Goal: Task Accomplishment & Management: Manage account settings

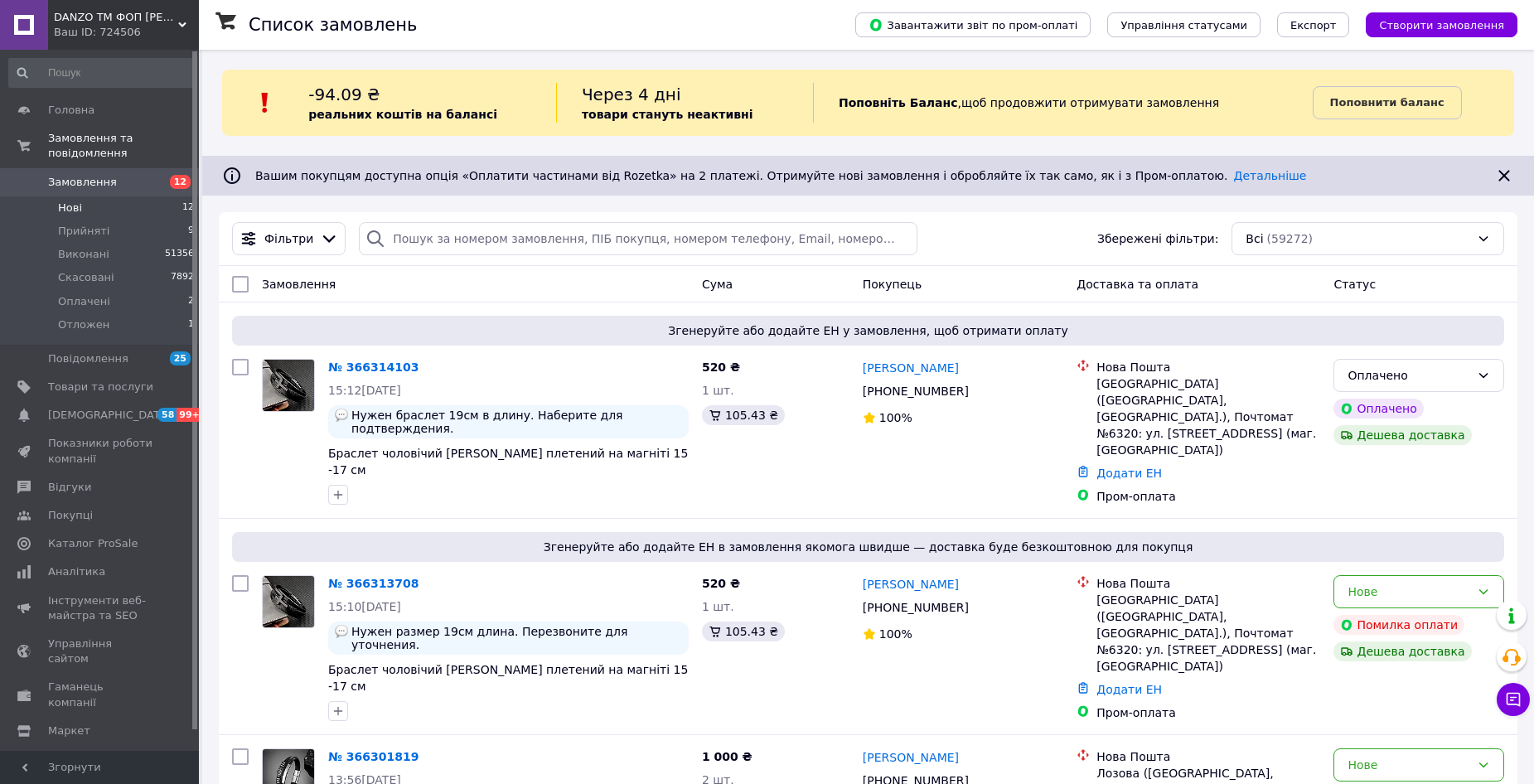
click at [157, 196] on li "Нові 12" at bounding box center [102, 208] width 204 height 23
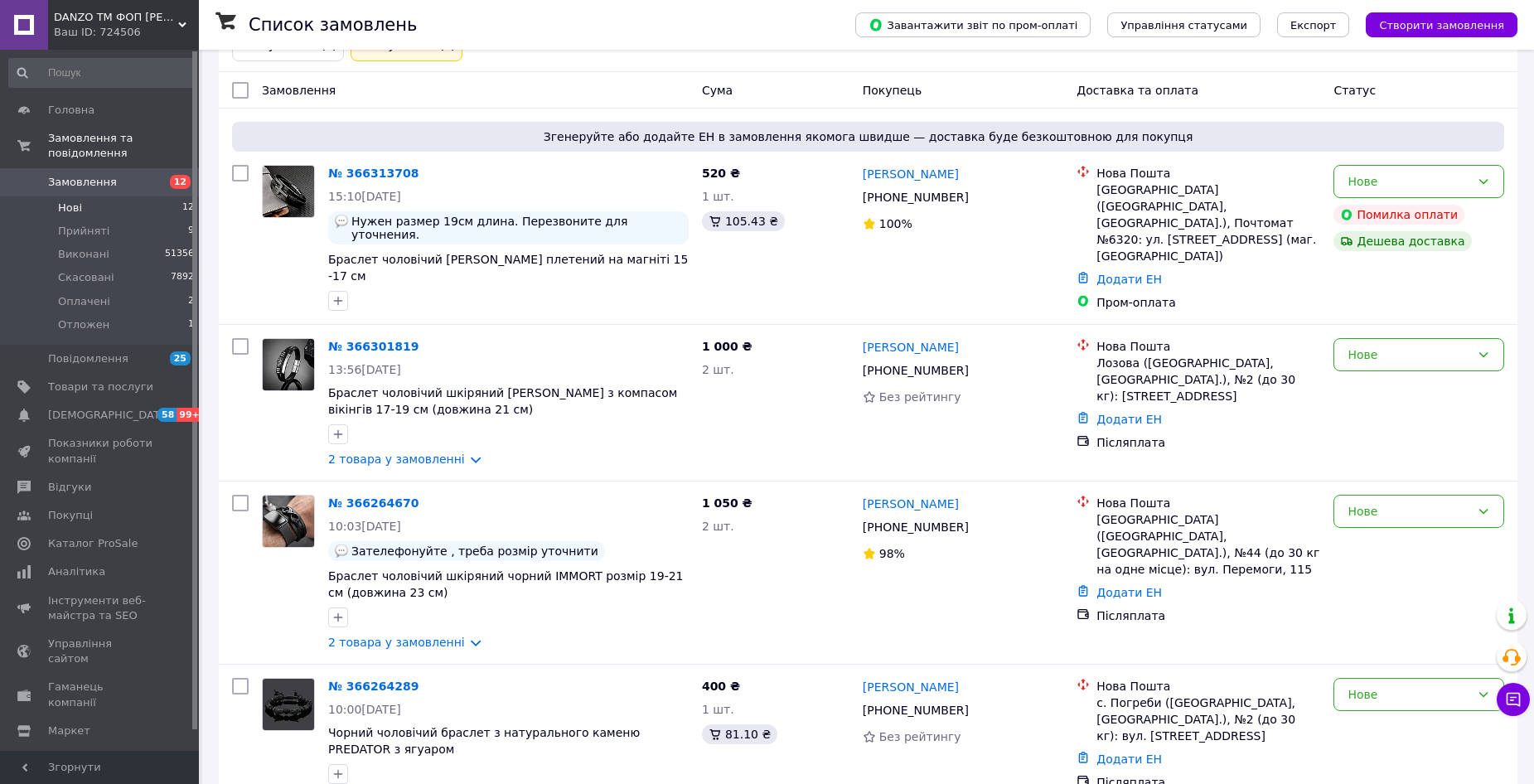
scroll to position [249, 0]
click at [427, 452] on link "2 товара у замовленні" at bounding box center [396, 458] width 136 height 13
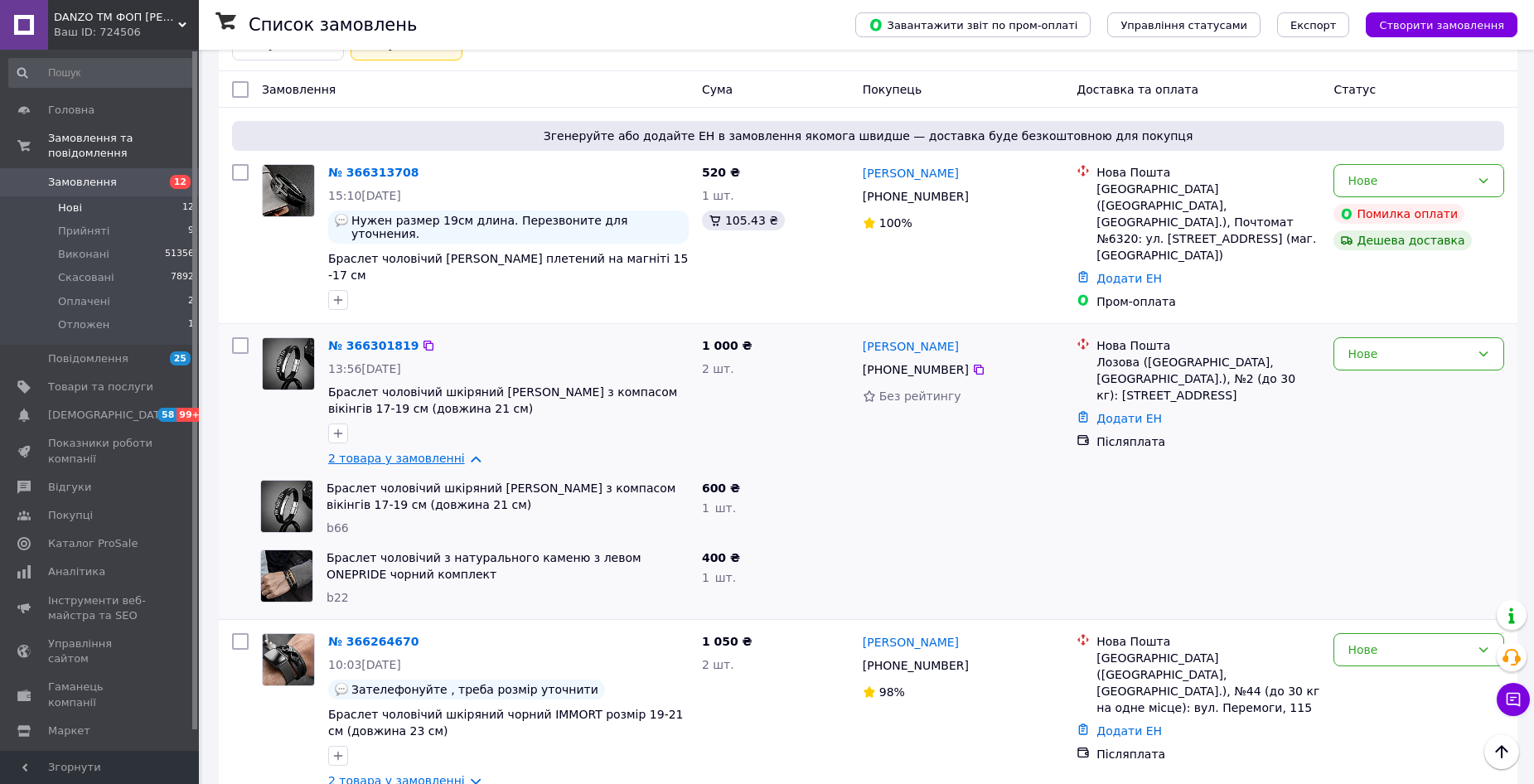
click at [427, 452] on link "2 товара у замовленні" at bounding box center [396, 458] width 136 height 13
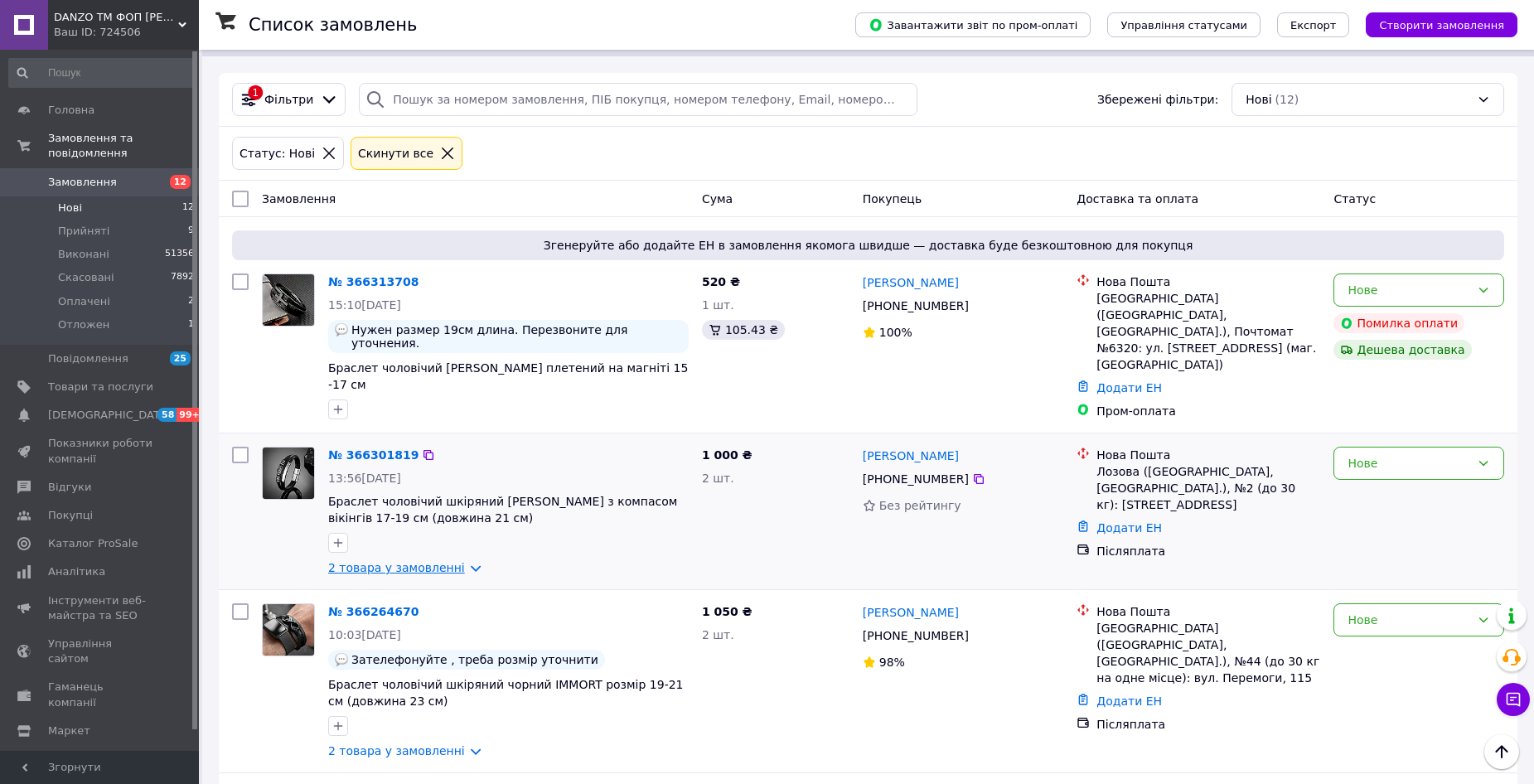
scroll to position [0, 0]
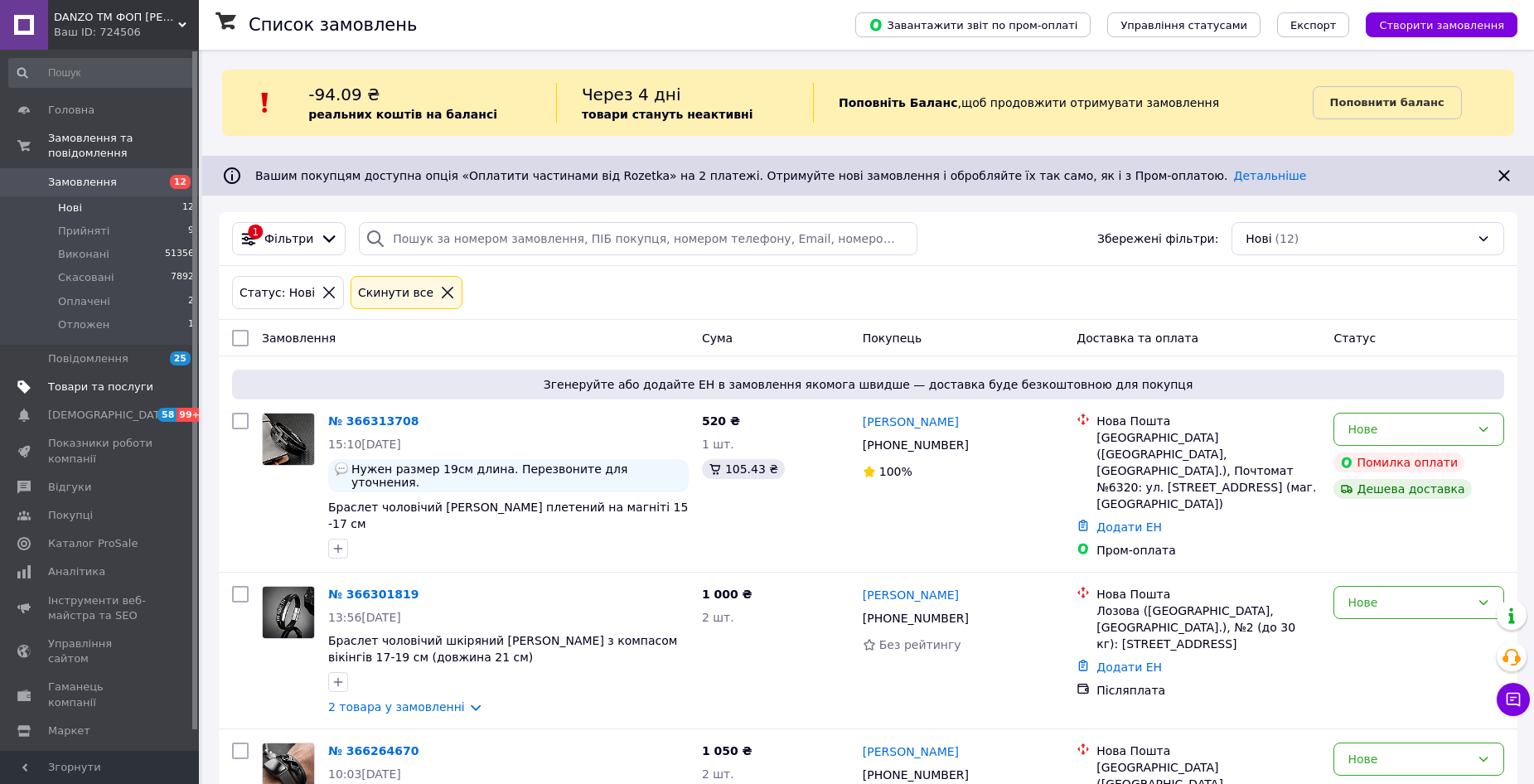
click at [106, 380] on span "Товари та послуги" at bounding box center [100, 387] width 106 height 15
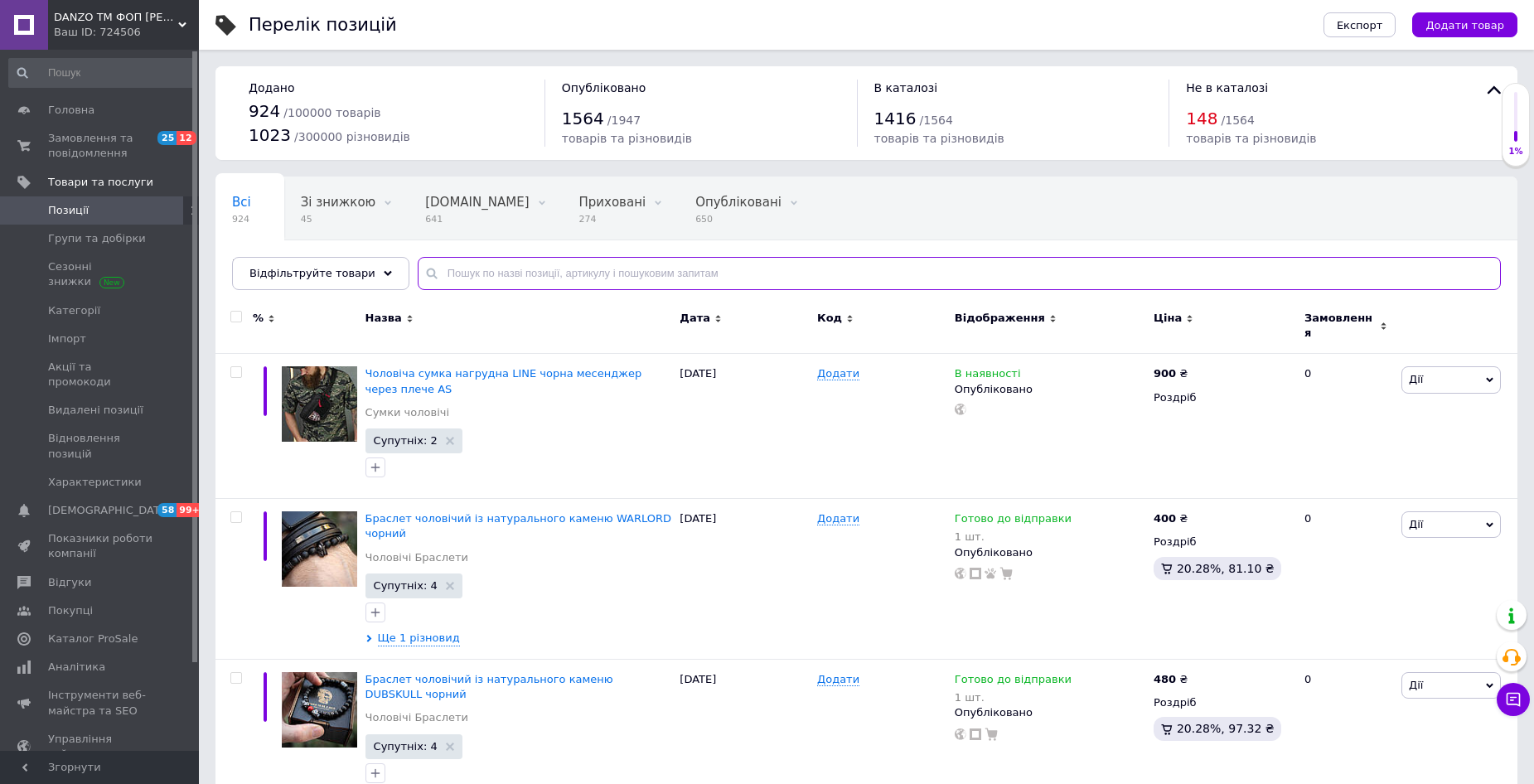
click at [445, 267] on input "text" at bounding box center [959, 274] width 1084 height 33
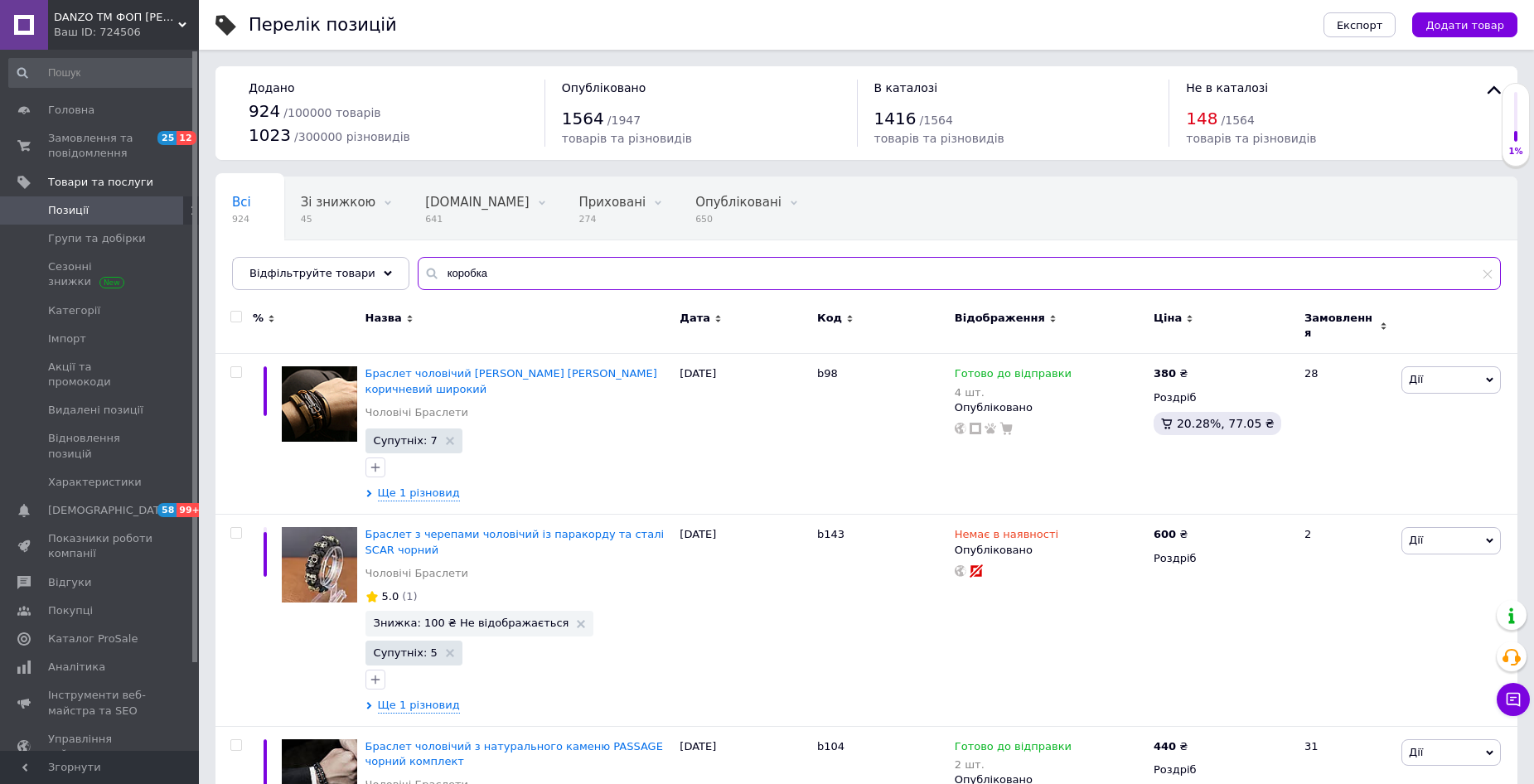
click at [455, 274] on input "коробка" at bounding box center [959, 274] width 1084 height 33
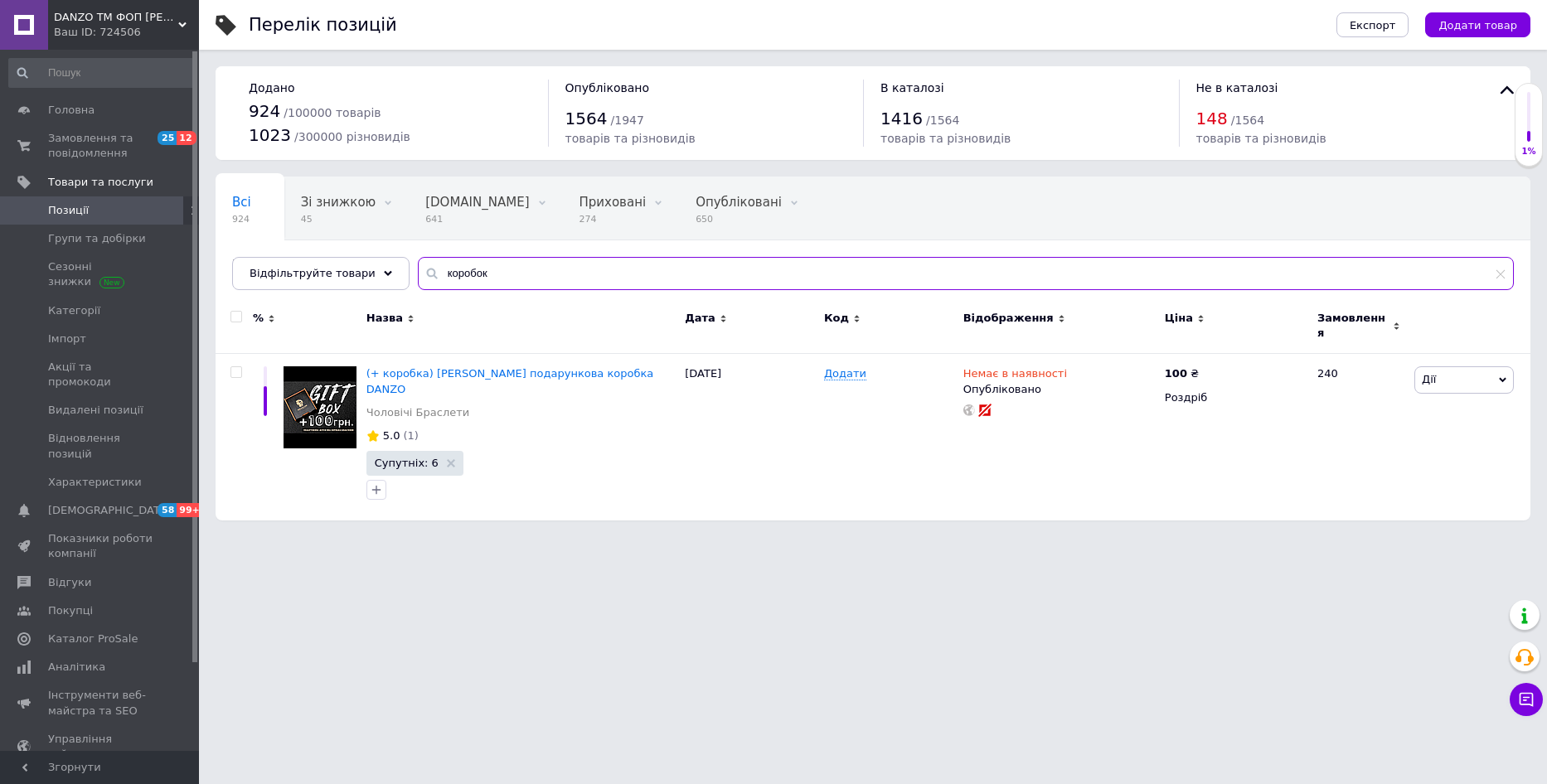
click at [458, 284] on input "коробок" at bounding box center [965, 274] width 1096 height 33
type input "коробок"
click at [1071, 367] on icon at bounding box center [1076, 372] width 10 height 10
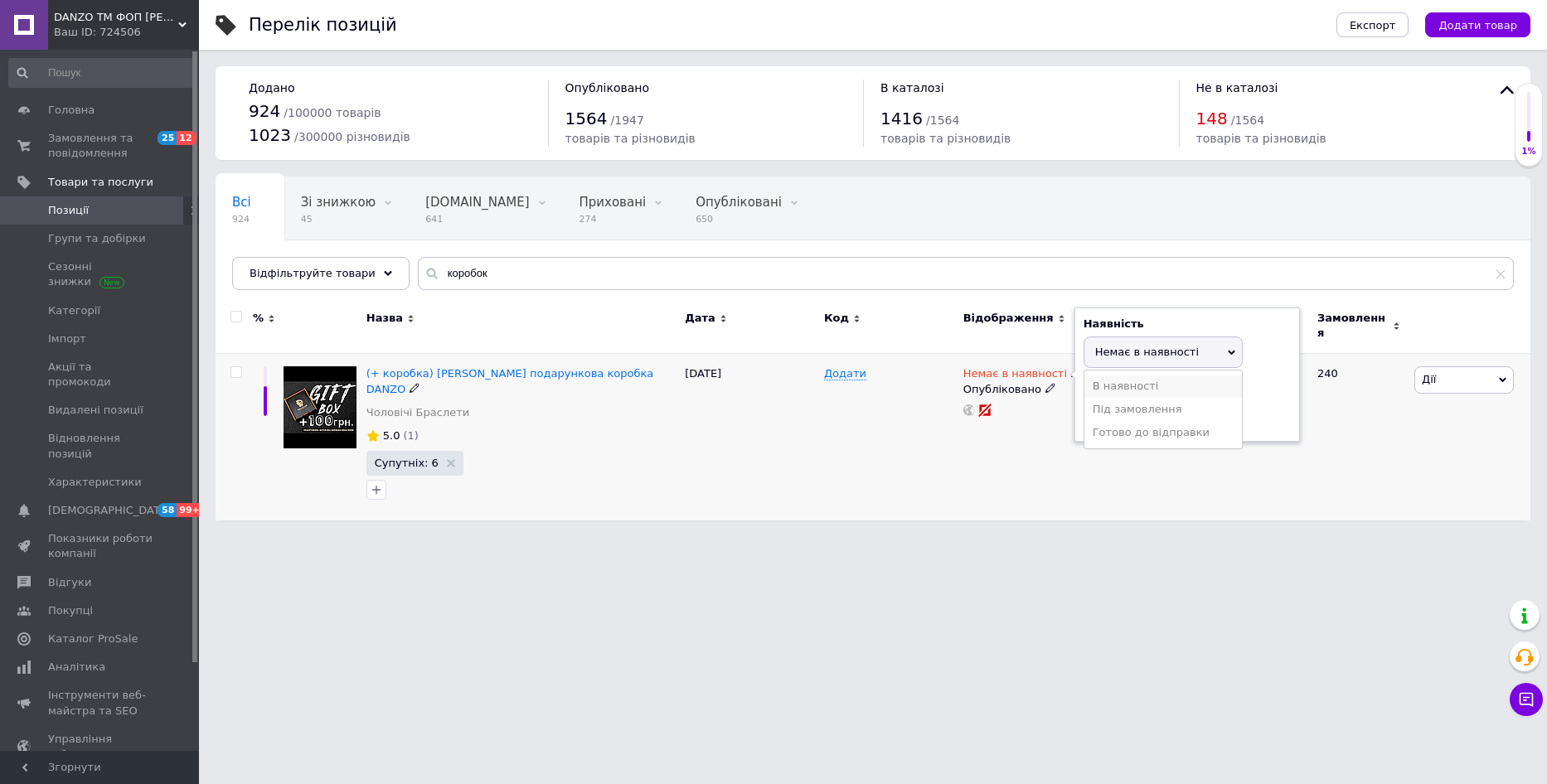
click at [1121, 376] on li "В наявності" at bounding box center [1163, 386] width 158 height 23
click at [1023, 537] on html "DANZO TM ФОП [PERSON_NAME] Ваш ID: 724506 Сайт DANZO TM ФОП [PERSON_NAME] Кабін…" at bounding box center [773, 268] width 1547 height 537
click at [124, 139] on span "Замовлення та повідомлення" at bounding box center [100, 146] width 106 height 30
